Goal: Communication & Community: Answer question/provide support

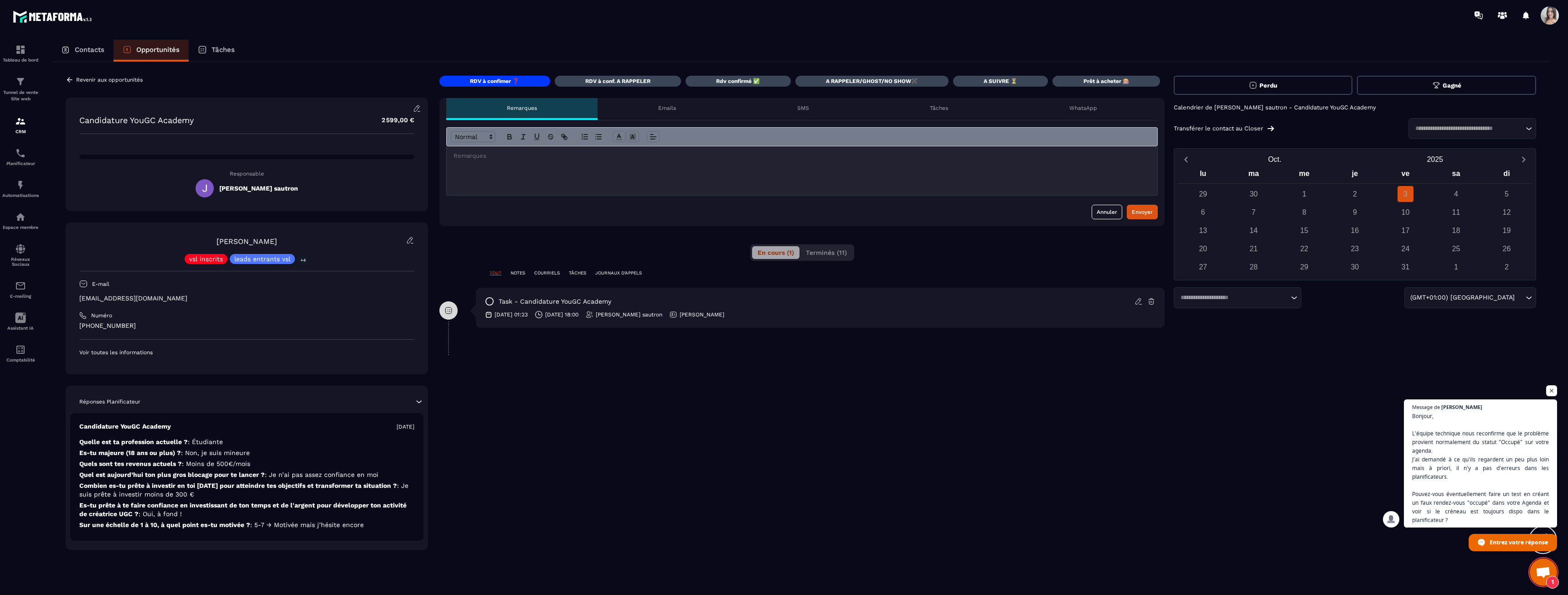
scroll to position [1225, 0]
click at [1489, 542] on span "Entrez votre réponse" at bounding box center [1513, 543] width 89 height 17
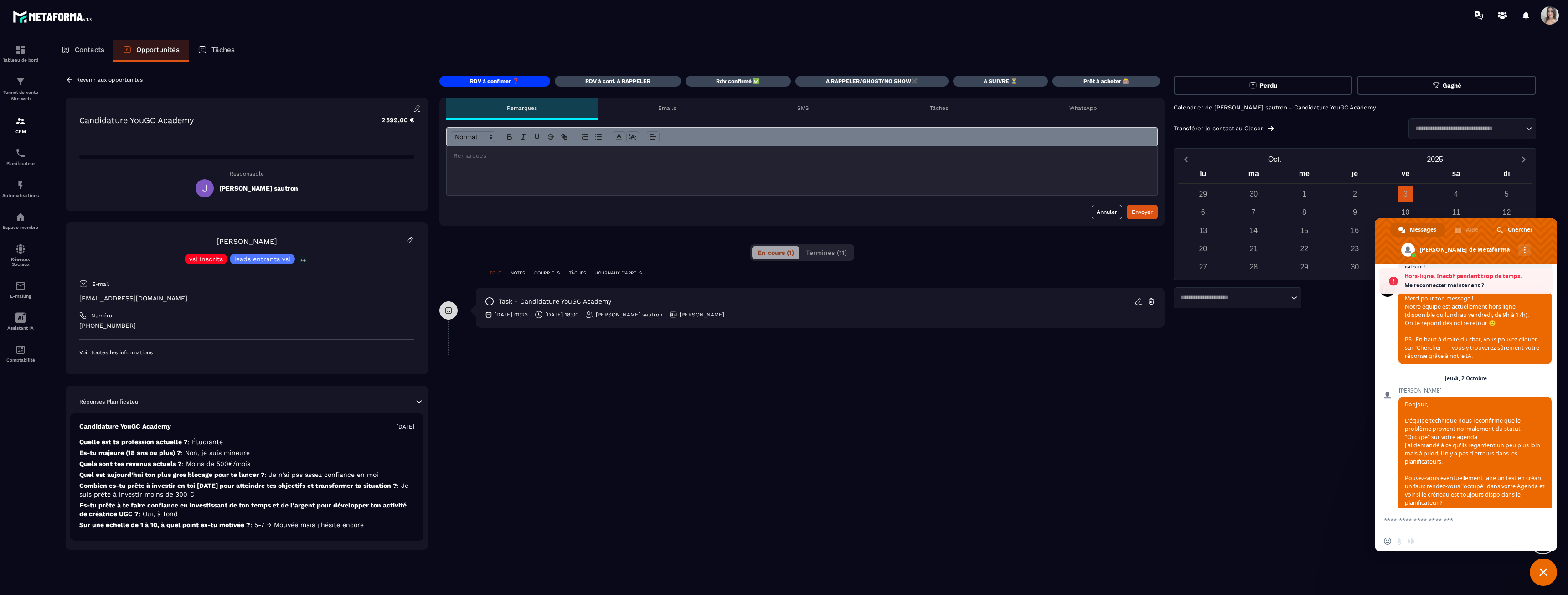
scroll to position [1255, 0]
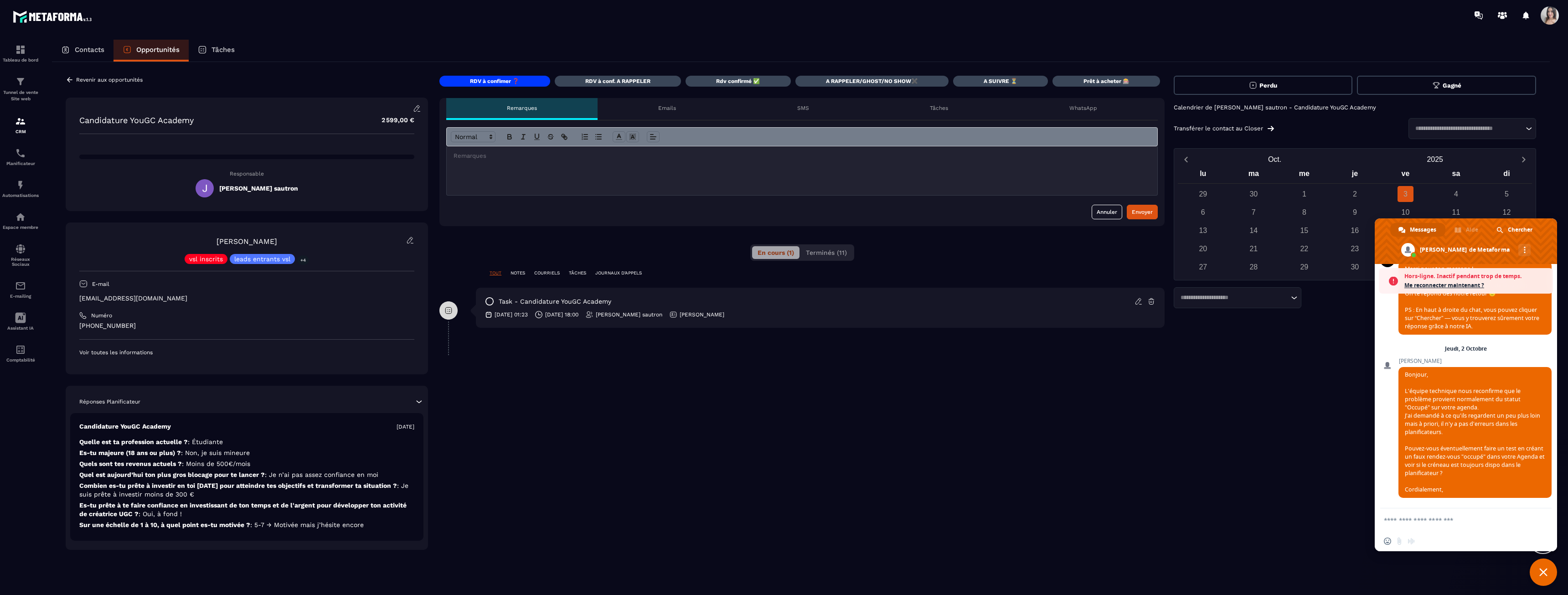
click at [1463, 523] on textarea "Entrez votre message..." at bounding box center [1455, 520] width 144 height 8
click at [1488, 520] on textarea "**********" at bounding box center [1455, 520] width 144 height 8
type textarea "**********"
drag, startPoint x: 1426, startPoint y: 452, endPoint x: 1458, endPoint y: 488, distance: 48.2
click at [1458, 488] on span "Bonjour, L'équipe technique nous reconfirme que le problème provient normalemen…" at bounding box center [1475, 432] width 153 height 131
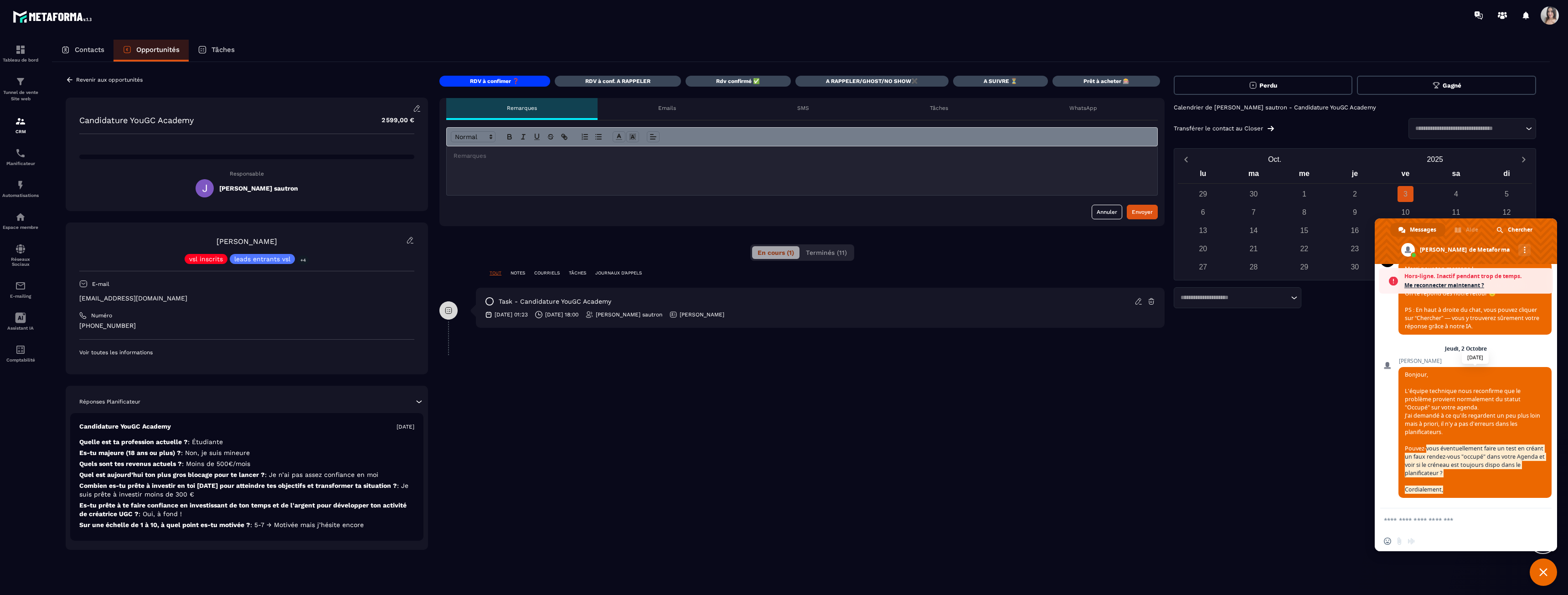
click at [1458, 488] on span "Bonjour, L'équipe technique nous reconfirme que le problème provient normalemen…" at bounding box center [1475, 432] width 153 height 131
drag, startPoint x: 1458, startPoint y: 488, endPoint x: 1409, endPoint y: 449, distance: 62.6
click at [1409, 449] on span "Bonjour, L'équipe technique nous reconfirme que le problème provient normalemen…" at bounding box center [1475, 432] width 153 height 131
click at [1409, 449] on span "Bonjour, L'équipe technique nous reconfirme que le problème provient normalemen…" at bounding box center [1475, 432] width 140 height 122
click at [1295, 491] on div "Perdu Gagné Calendrier de [PERSON_NAME] - Candidature YouGC Academy Transférer …" at bounding box center [1354, 312] width 362 height 474
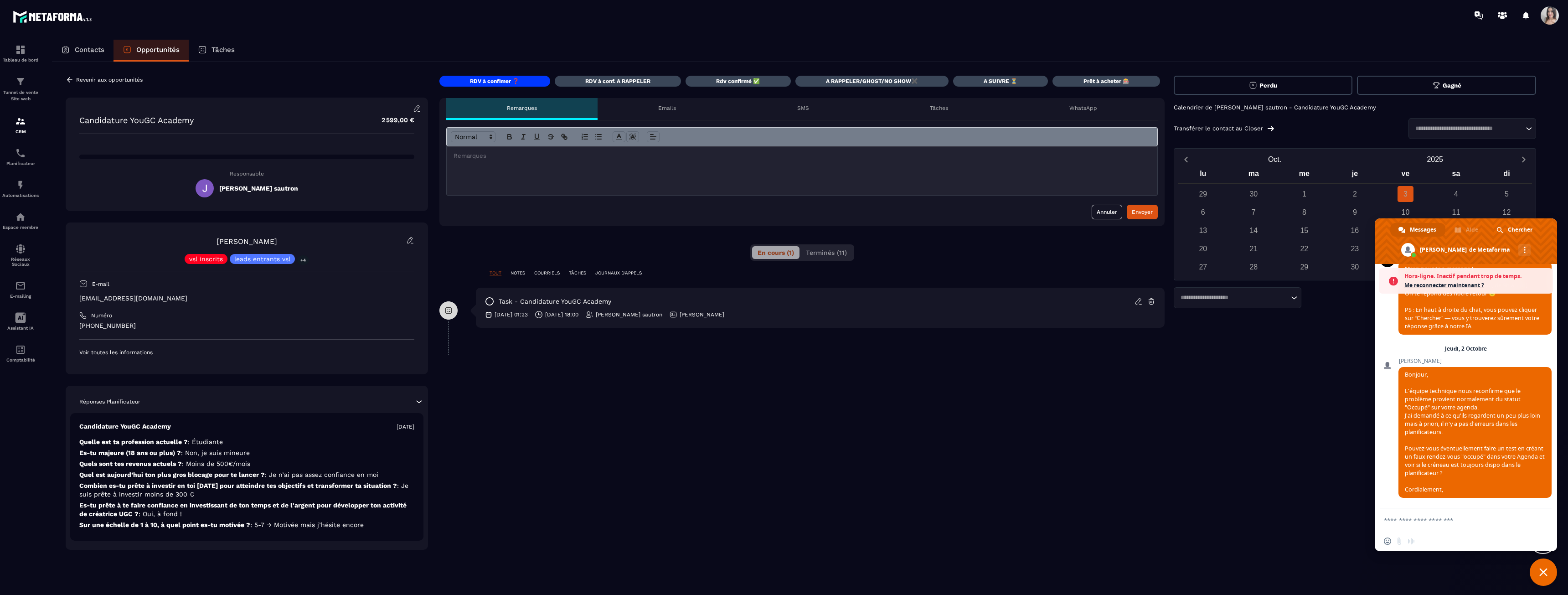
click at [1545, 577] on span "Fermer le chat" at bounding box center [1543, 572] width 27 height 27
